Goal: Transaction & Acquisition: Purchase product/service

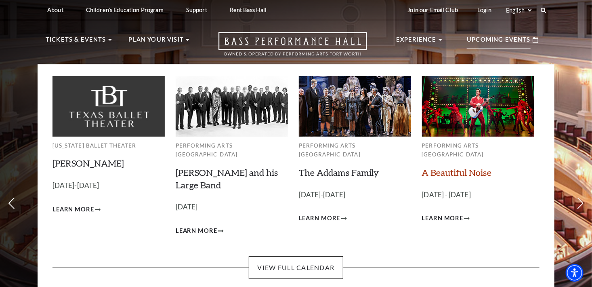
click at [451, 167] on link "A Beautiful Noise" at bounding box center [457, 172] width 70 height 11
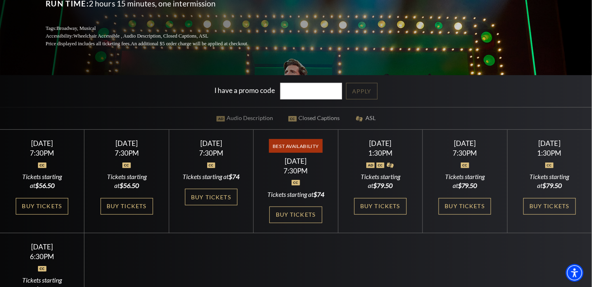
scroll to position [162, 0]
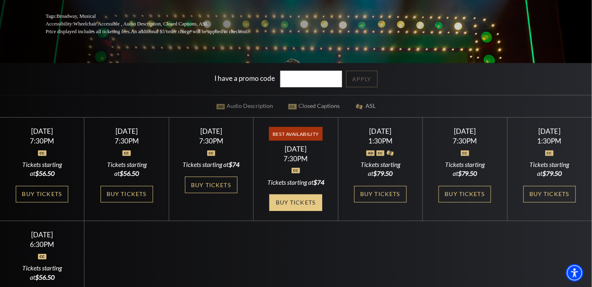
click at [282, 199] on link "Buy Tickets" at bounding box center [295, 202] width 53 height 17
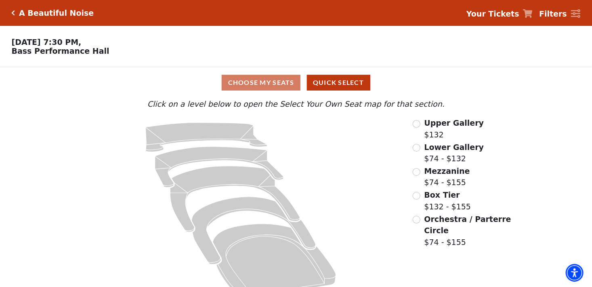
click at [13, 11] on icon "Click here to go back to filters" at bounding box center [14, 13] width 4 height 6
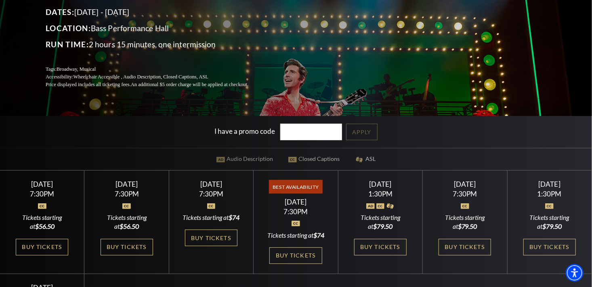
scroll to position [121, 0]
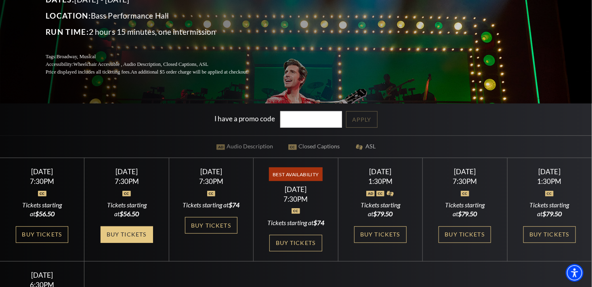
click at [124, 243] on link "Buy Tickets" at bounding box center [127, 234] width 53 height 17
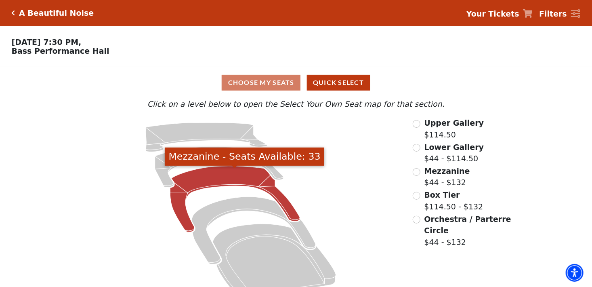
click at [218, 179] on icon "Mezzanine - Seats Available: 33" at bounding box center [235, 199] width 130 height 66
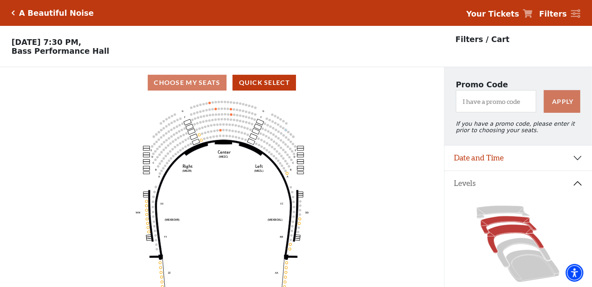
click at [498, 225] on icon at bounding box center [509, 225] width 56 height 18
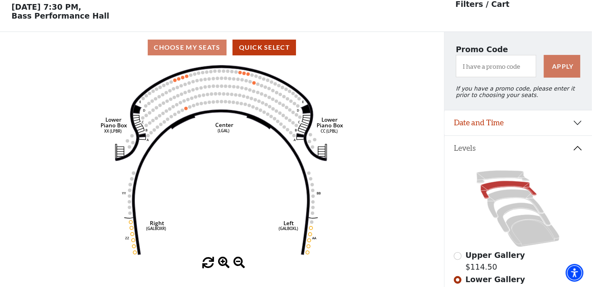
scroll to position [37, 0]
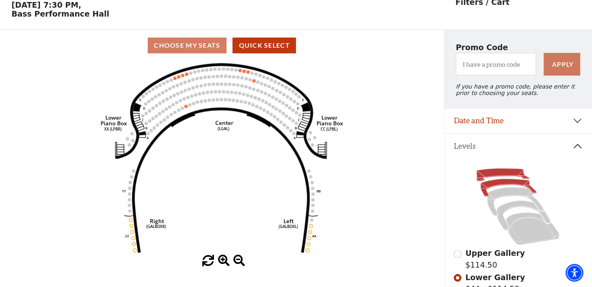
click at [487, 176] on icon at bounding box center [503, 174] width 53 height 13
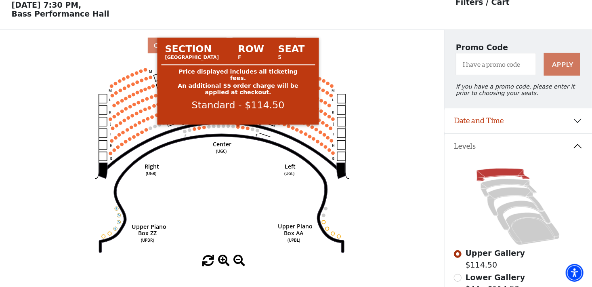
click at [238, 128] on circle at bounding box center [237, 126] width 3 height 3
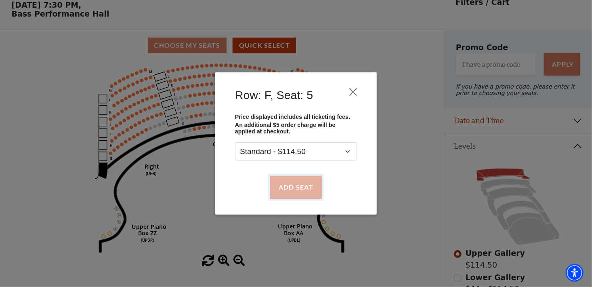
click at [298, 190] on button "Add Seat" at bounding box center [296, 187] width 52 height 23
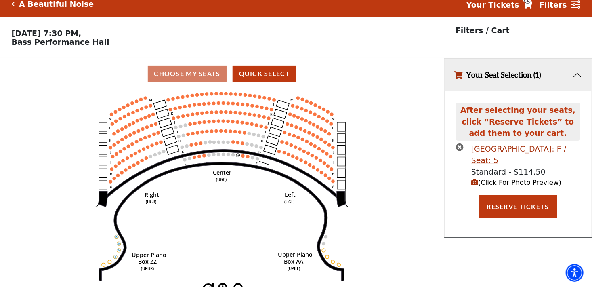
scroll to position [0, 0]
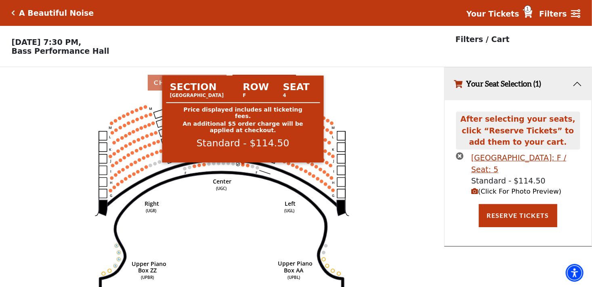
click at [242, 166] on circle at bounding box center [242, 164] width 3 height 3
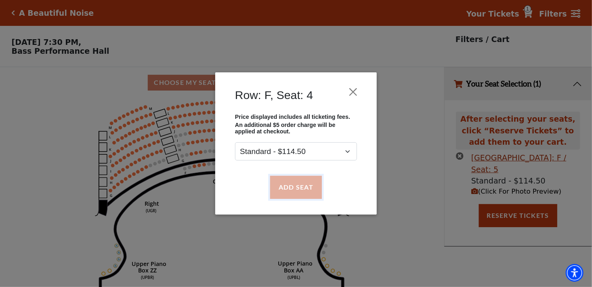
click at [292, 183] on button "Add Seat" at bounding box center [296, 187] width 52 height 23
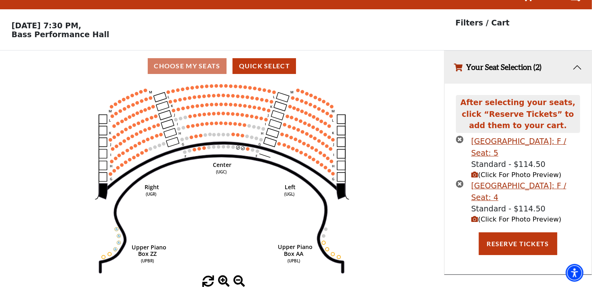
scroll to position [19, 0]
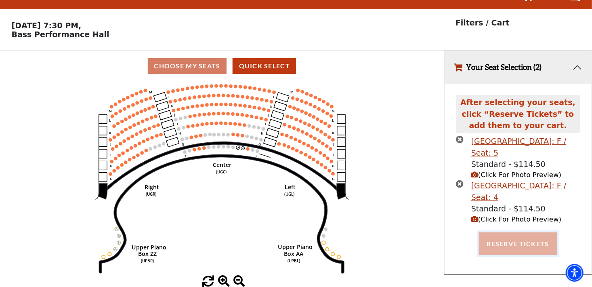
click at [517, 244] on button "Reserve Tickets" at bounding box center [518, 243] width 78 height 23
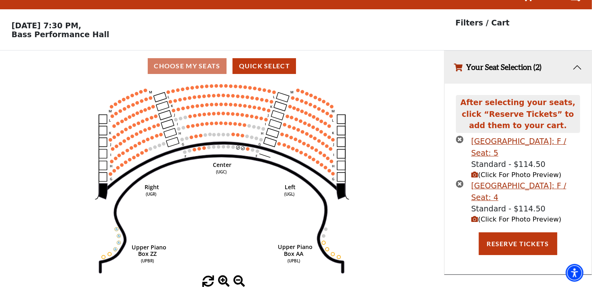
click at [462, 138] on icon "times-circle" at bounding box center [460, 139] width 8 height 8
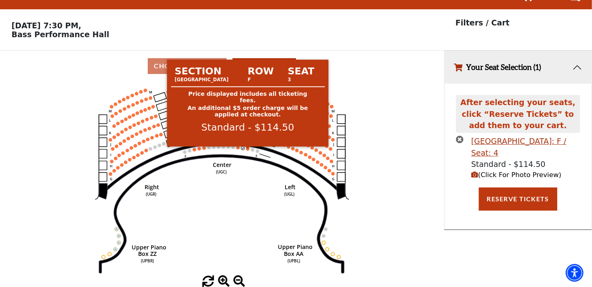
click at [247, 147] on circle at bounding box center [247, 148] width 3 height 3
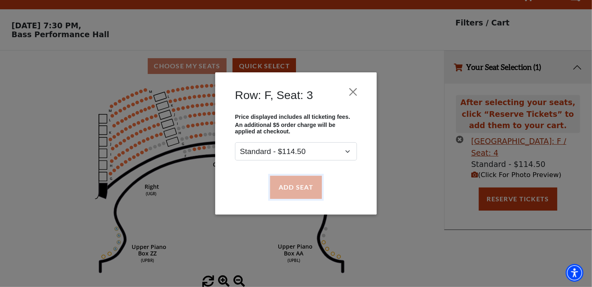
click at [312, 187] on button "Add Seat" at bounding box center [296, 187] width 52 height 23
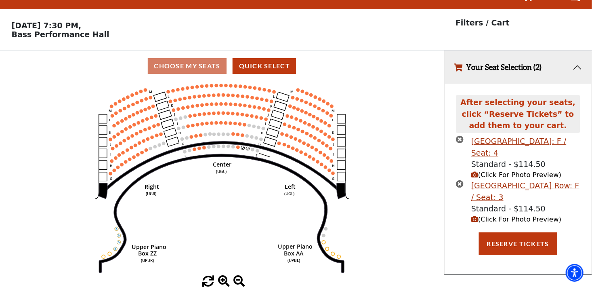
scroll to position [0, 0]
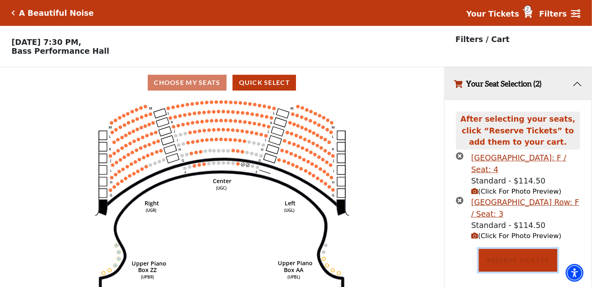
click at [507, 265] on button "Reserve Tickets" at bounding box center [518, 260] width 78 height 23
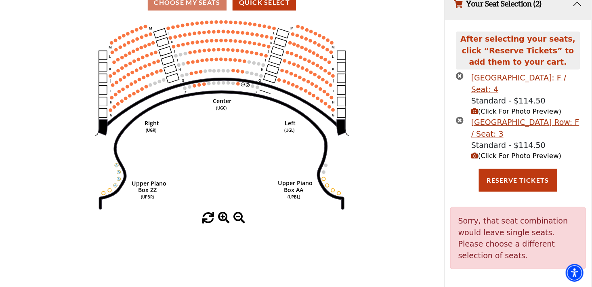
scroll to position [19, 0]
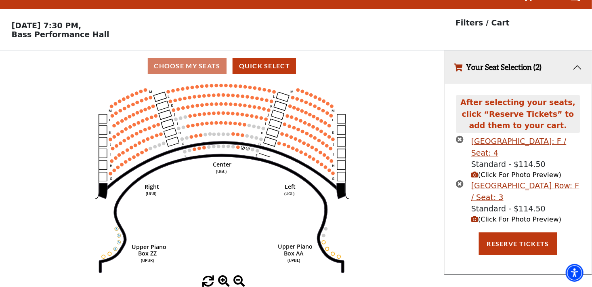
click at [458, 140] on icon "times-circle" at bounding box center [460, 139] width 8 height 8
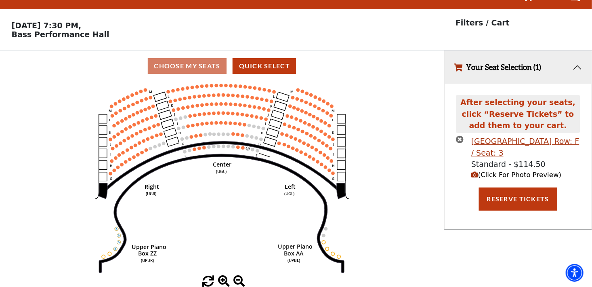
click at [459, 132] on div "After selecting your seats, click “Reserve Tickets” to add them to your cart." at bounding box center [518, 114] width 124 height 38
click at [459, 140] on icon "times-circle" at bounding box center [460, 139] width 8 height 8
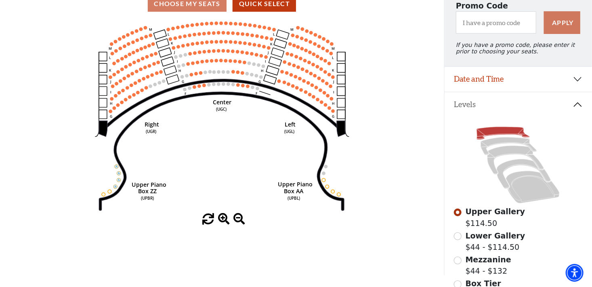
scroll to position [69, 0]
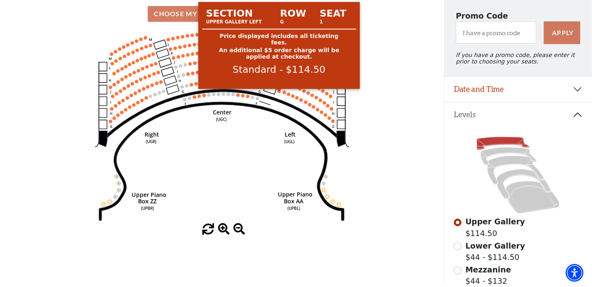
click at [278, 92] on circle at bounding box center [278, 90] width 3 height 3
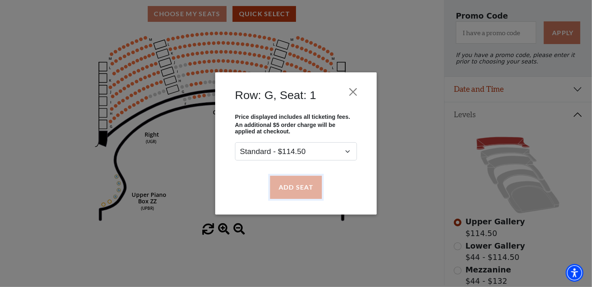
click at [294, 182] on button "Add Seat" at bounding box center [296, 187] width 52 height 23
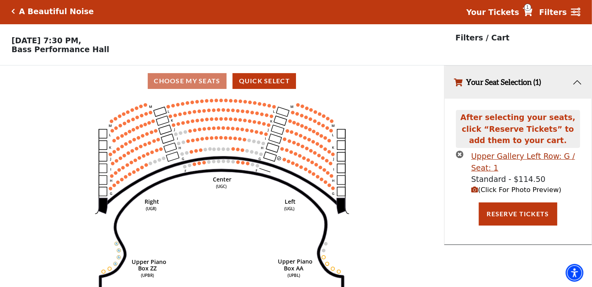
scroll to position [0, 0]
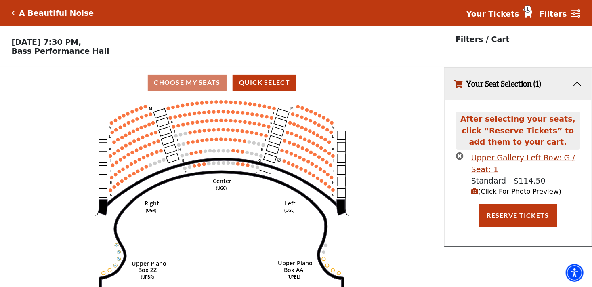
click at [284, 166] on icon "Center (UGC) Right (UGR) Left (UGL) Upper Piano Box ZZ (UPBR) Upper Piano Box A…" at bounding box center [222, 195] width 400 height 194
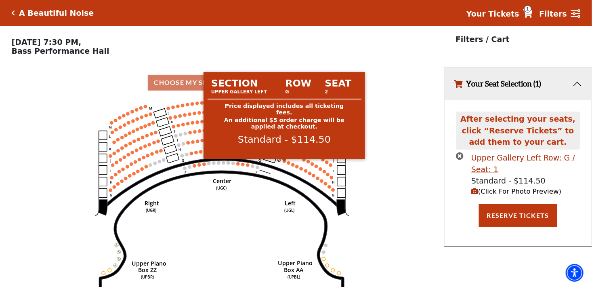
click at [284, 162] on circle at bounding box center [284, 160] width 3 height 3
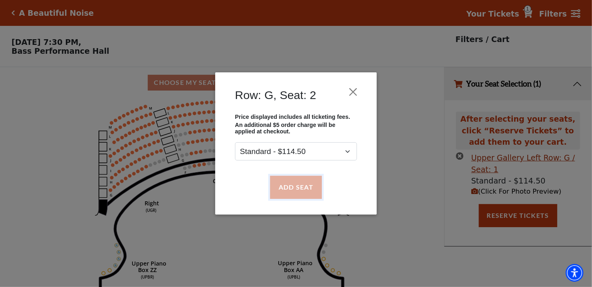
click at [294, 187] on button "Add Seat" at bounding box center [296, 187] width 52 height 23
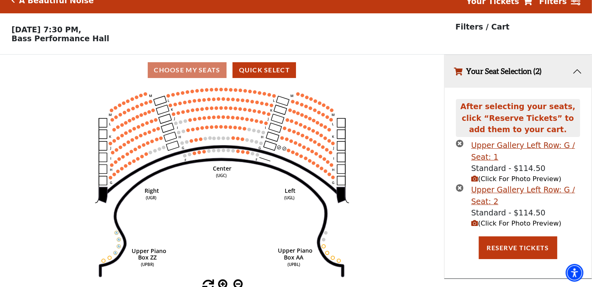
scroll to position [19, 0]
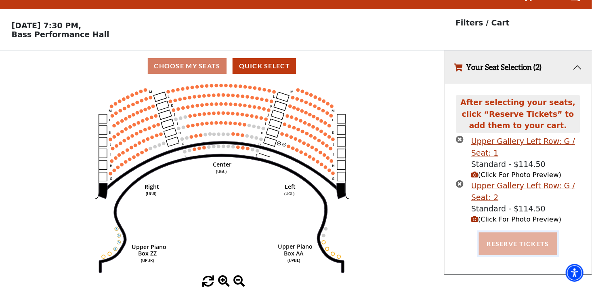
click at [509, 241] on button "Reserve Tickets" at bounding box center [518, 243] width 78 height 23
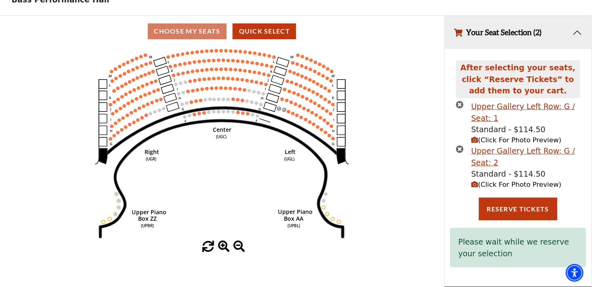
scroll to position [13, 0]
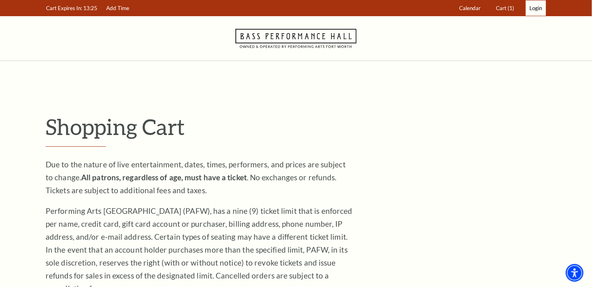
click at [537, 8] on span "Login" at bounding box center [535, 8] width 13 height 6
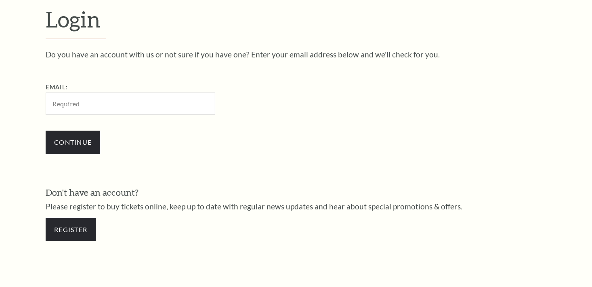
scroll to position [234, 0]
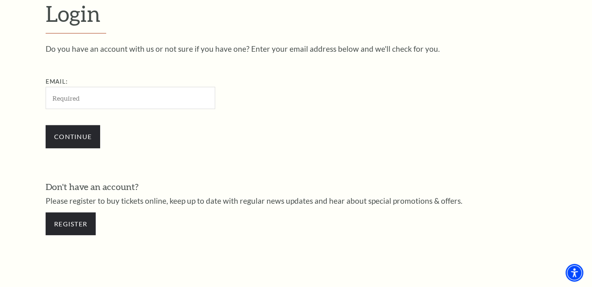
click at [113, 99] on input "Email:" at bounding box center [131, 98] width 170 height 22
type input "johntshields@outlook.com"
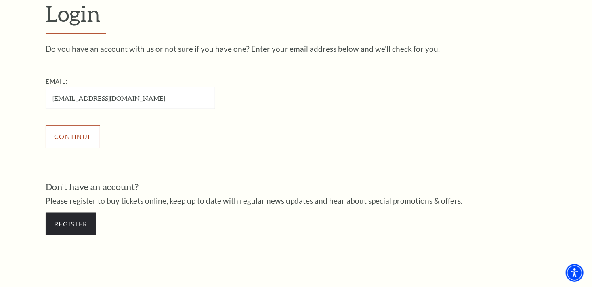
click at [76, 138] on input "Continue" at bounding box center [73, 136] width 55 height 23
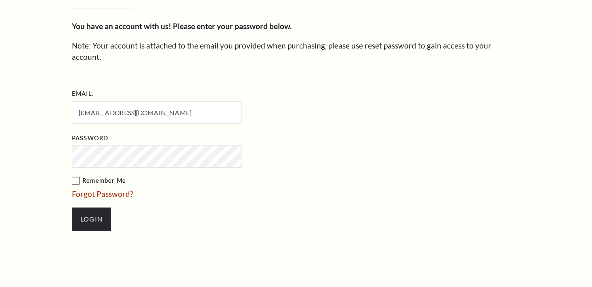
scroll to position [242, 0]
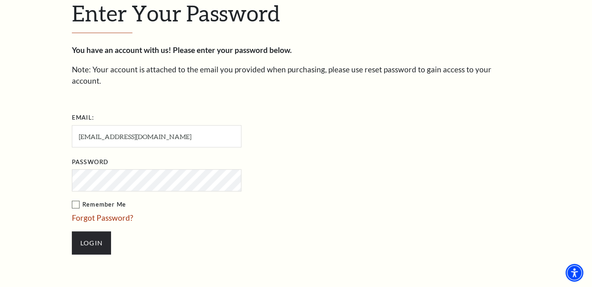
click at [74, 200] on label "Remember Me" at bounding box center [197, 205] width 250 height 10
click at [0, 0] on input "Remember Me" at bounding box center [0, 0] width 0 height 0
click at [97, 232] on input "Login" at bounding box center [91, 242] width 39 height 23
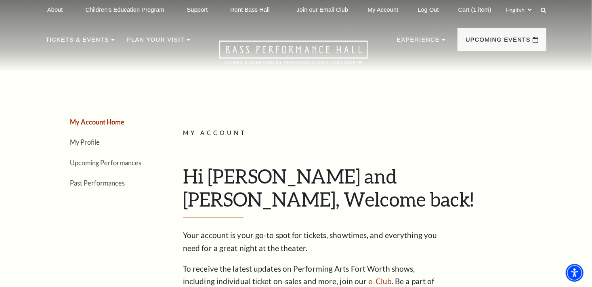
click at [471, 6] on link "Cart (1 item)" at bounding box center [475, 10] width 46 height 20
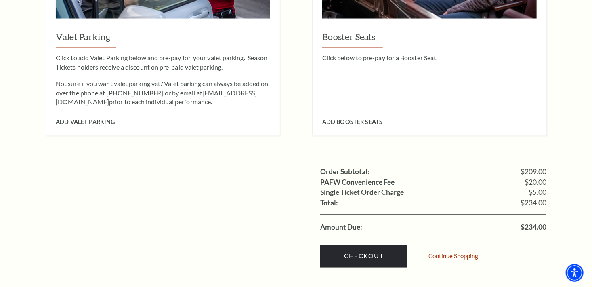
scroll to position [767, 0]
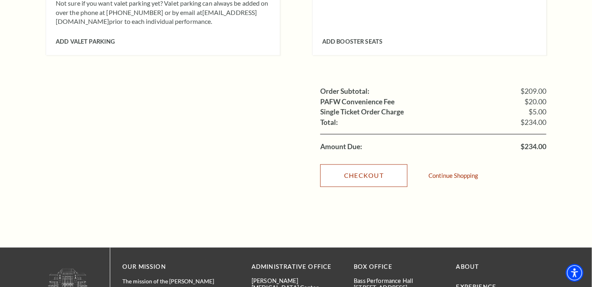
click at [359, 164] on link "Checkout" at bounding box center [363, 175] width 87 height 23
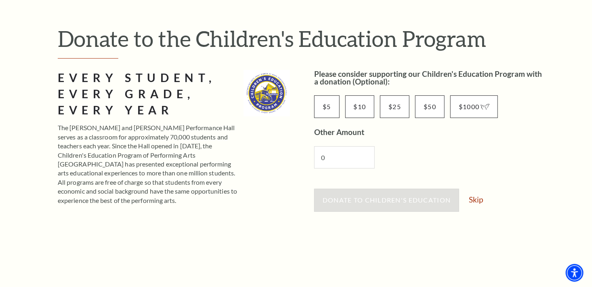
scroll to position [81, 0]
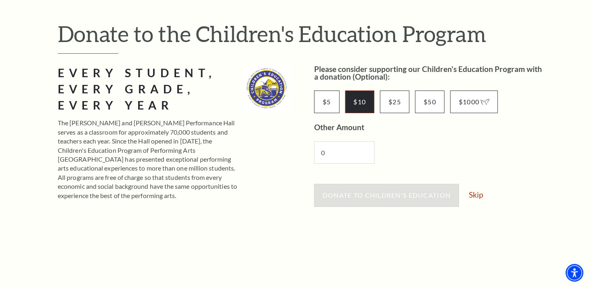
click at [353, 99] on input "$10" at bounding box center [359, 101] width 29 height 23
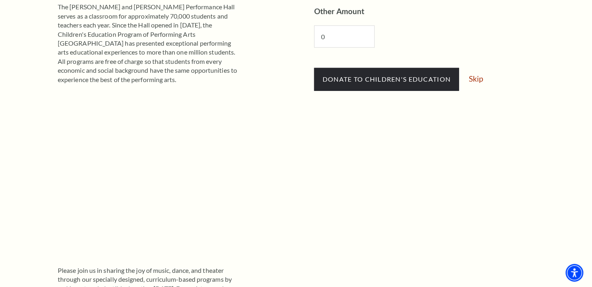
scroll to position [202, 0]
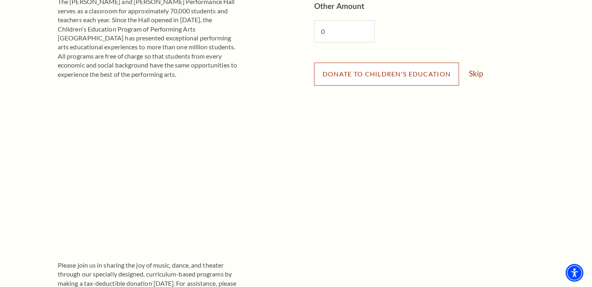
click at [366, 75] on span "Donate to Children's Education" at bounding box center [387, 74] width 128 height 8
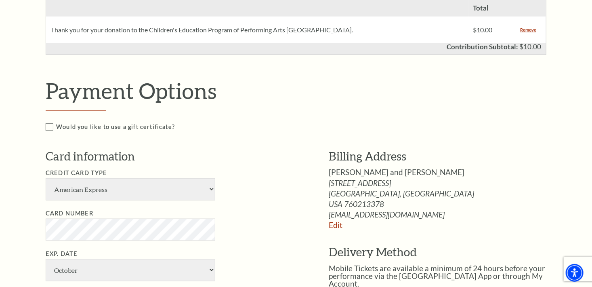
scroll to position [444, 0]
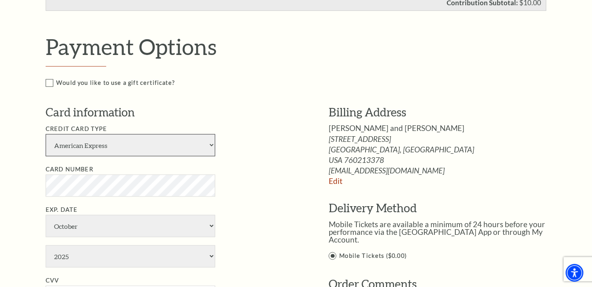
click at [212, 145] on select "American Express Visa Master Card Discover" at bounding box center [131, 145] width 170 height 22
select select "24"
click at [46, 134] on select "American Express Visa Master Card Discover" at bounding box center [131, 145] width 170 height 22
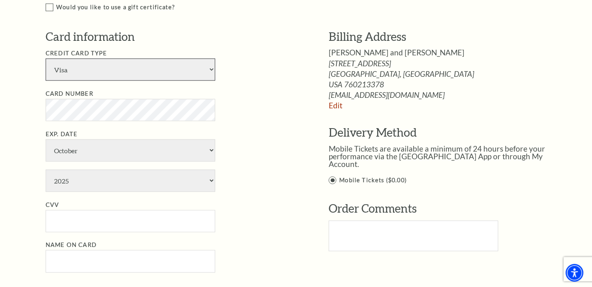
scroll to position [525, 0]
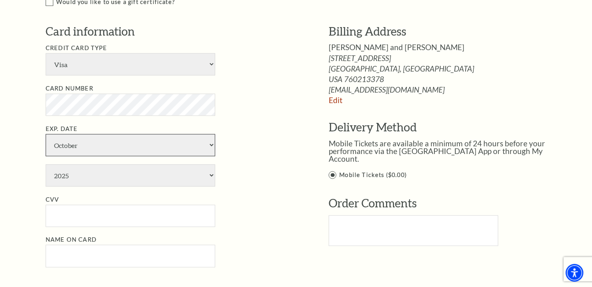
select select "11"
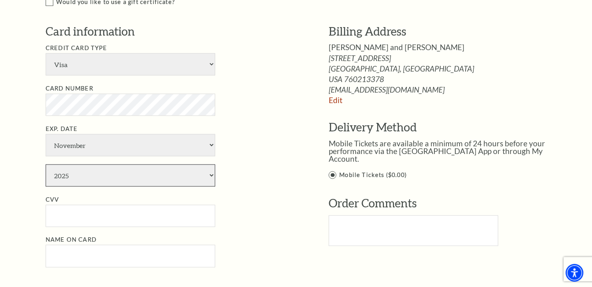
select select "2028"
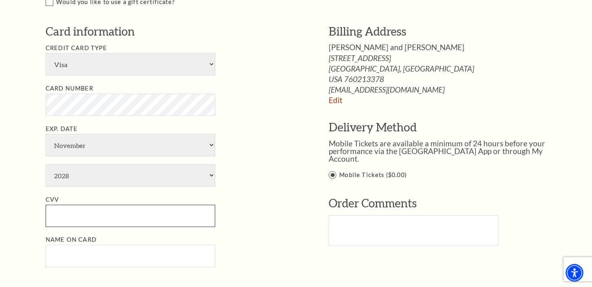
type input "499"
type input "John Shields"
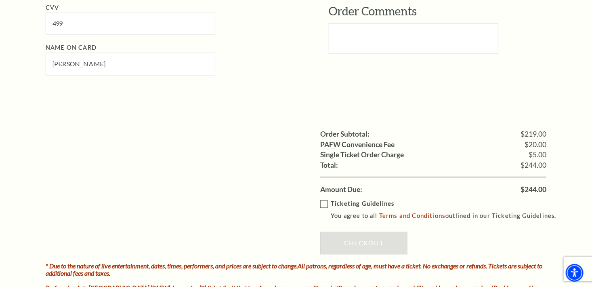
scroll to position [727, 0]
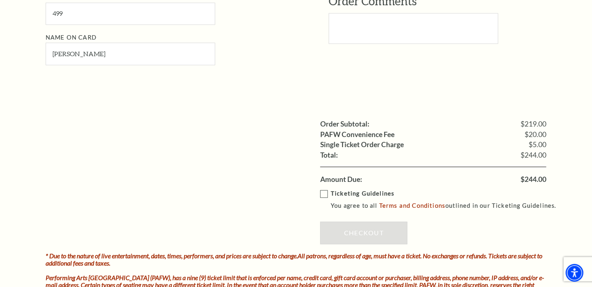
click at [325, 193] on label "Ticketing Guidelines You agree to all Terms and Conditions outlined in our Tick…" at bounding box center [442, 200] width 244 height 22
click at [0, 0] on input "Ticketing Guidelines You agree to all Terms and Conditions outlined in our Tick…" at bounding box center [0, 0] width 0 height 0
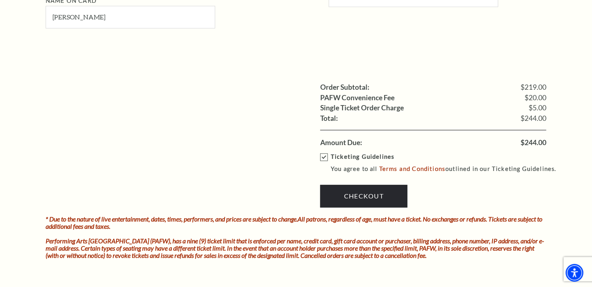
scroll to position [848, 0]
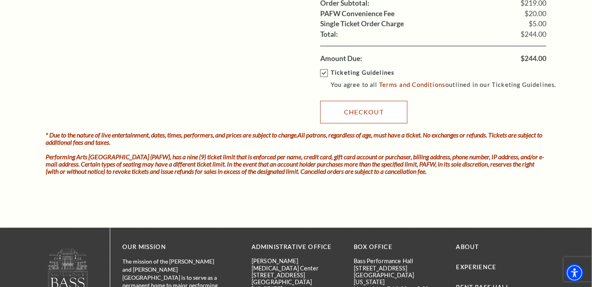
click at [359, 109] on link "Checkout" at bounding box center [363, 112] width 87 height 23
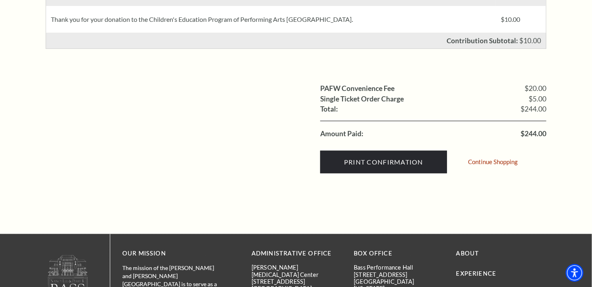
scroll to position [363, 0]
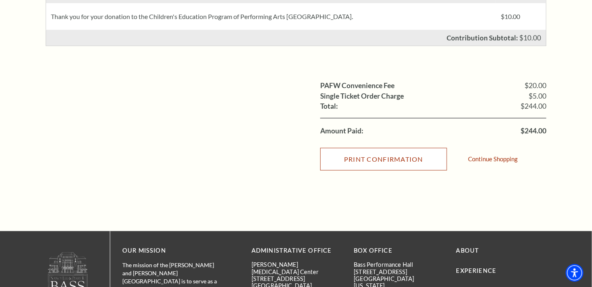
click at [358, 155] on input "Print Confirmation" at bounding box center [383, 159] width 127 height 23
click at [351, 157] on input "Print Confirmation" at bounding box center [383, 159] width 127 height 23
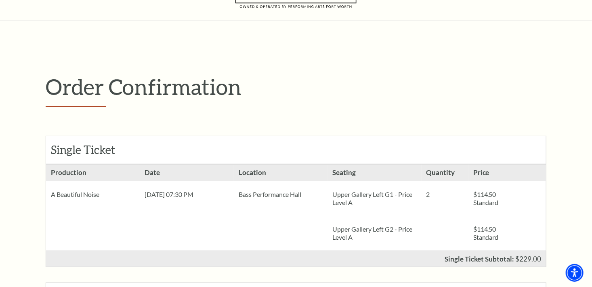
scroll to position [0, 0]
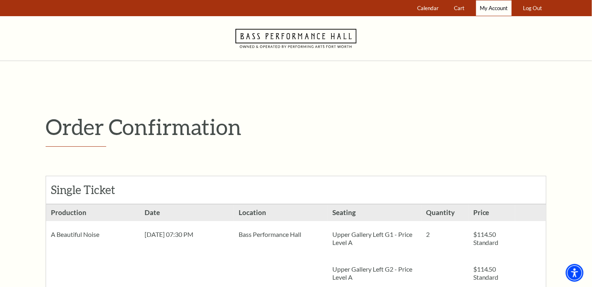
click at [495, 7] on span "My Account" at bounding box center [494, 8] width 28 height 6
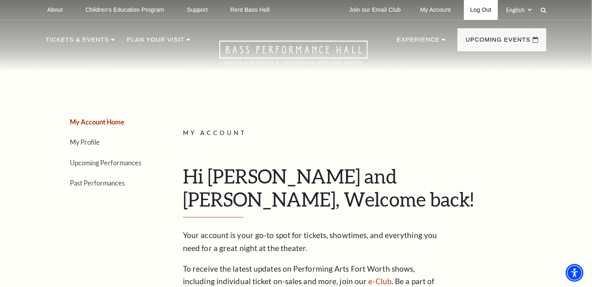
click at [485, 10] on link "Log Out" at bounding box center [481, 10] width 34 height 20
